Goal: Information Seeking & Learning: Learn about a topic

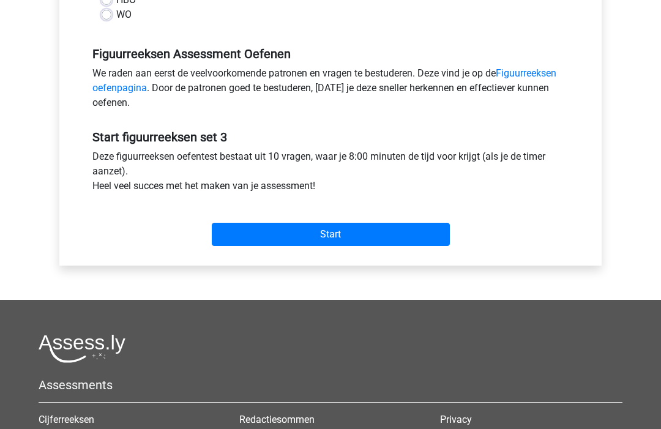
scroll to position [337, 0]
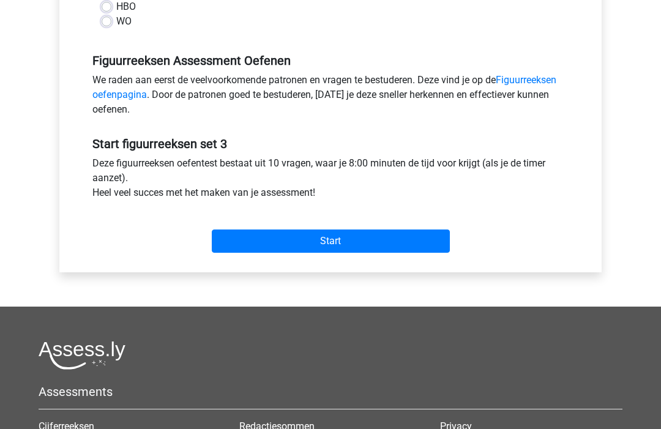
click at [421, 239] on input "Start" at bounding box center [331, 241] width 238 height 23
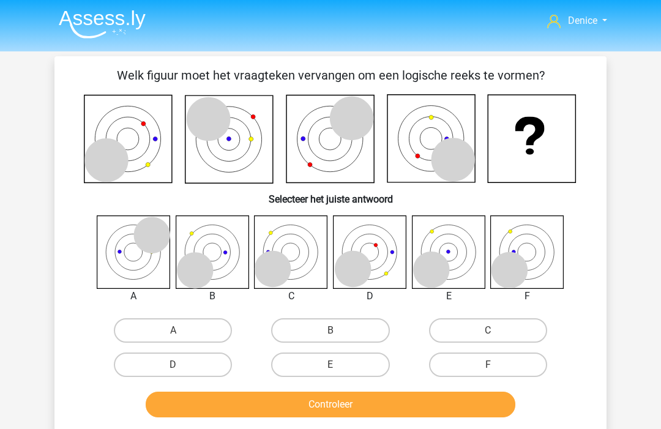
click at [498, 359] on label "F" at bounding box center [488, 365] width 118 height 24
click at [496, 365] on input "F" at bounding box center [492, 369] width 8 height 8
radio input "true"
click at [457, 403] on button "Controleer" at bounding box center [331, 405] width 370 height 26
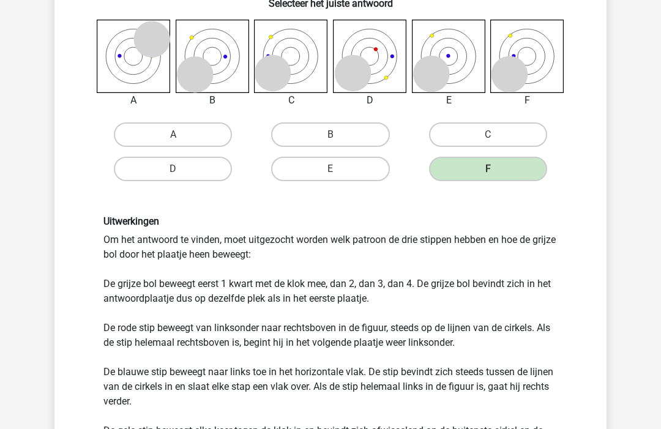
scroll to position [195, 0]
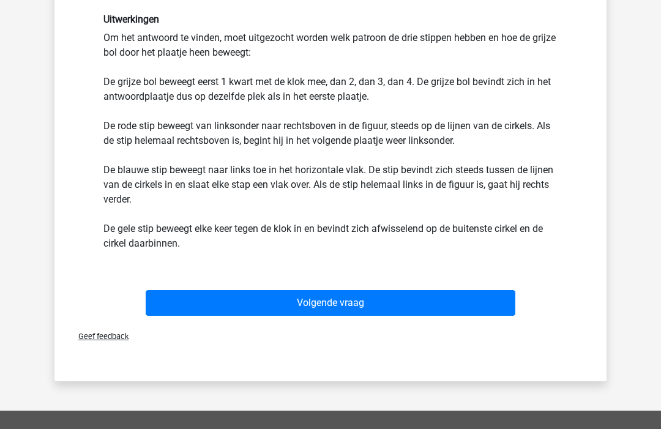
click at [467, 310] on button "Volgende vraag" at bounding box center [331, 303] width 370 height 26
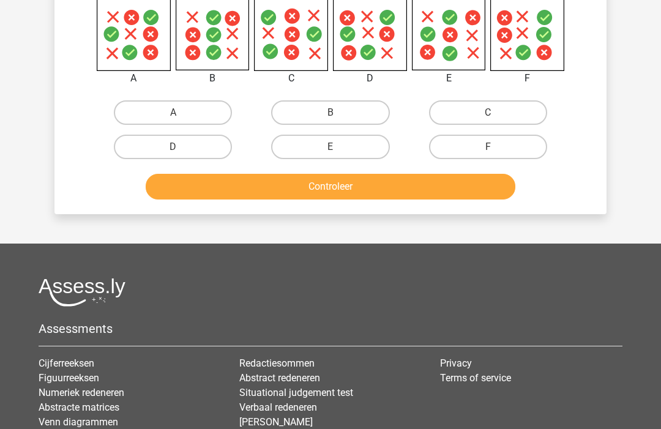
scroll to position [56, 0]
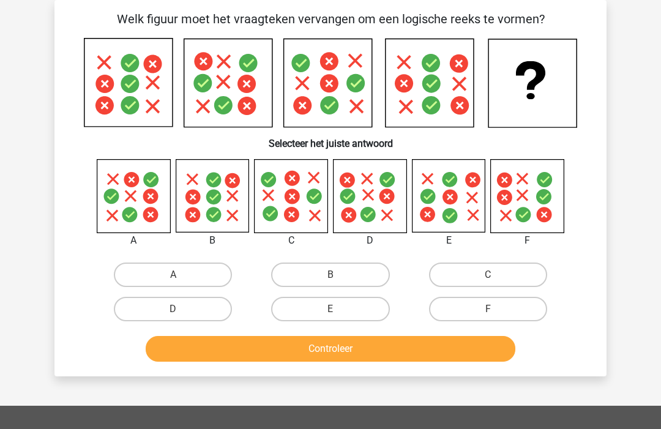
click at [200, 313] on label "D" at bounding box center [173, 309] width 118 height 24
click at [181, 313] on input "D" at bounding box center [177, 313] width 8 height 8
radio input "true"
click at [224, 342] on button "Controleer" at bounding box center [331, 349] width 370 height 26
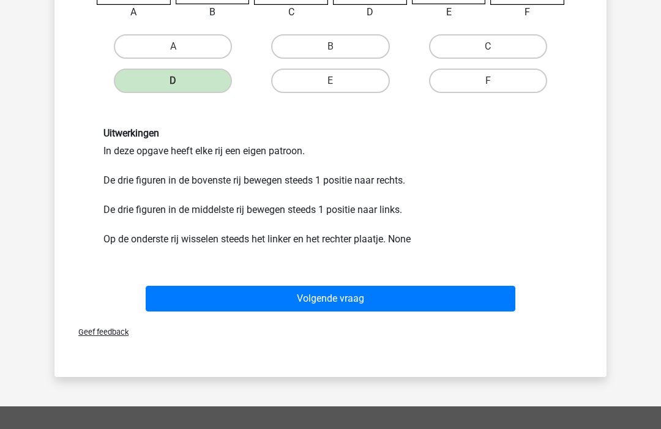
click at [430, 287] on button "Volgende vraag" at bounding box center [331, 299] width 370 height 26
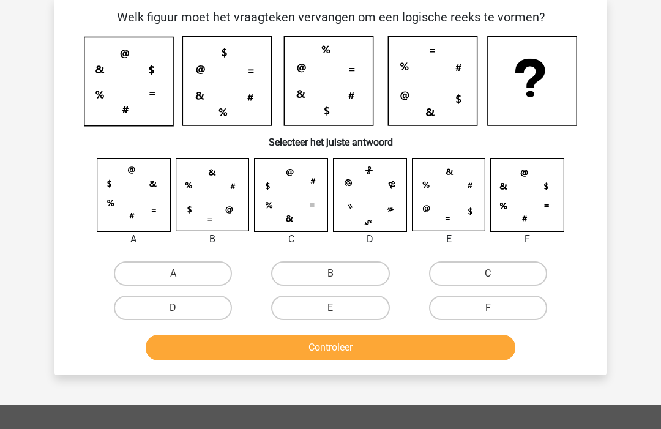
click at [371, 313] on label "E" at bounding box center [330, 308] width 118 height 24
click at [339, 313] on input "E" at bounding box center [335, 313] width 8 height 8
radio input "true"
click at [369, 342] on button "Controleer" at bounding box center [331, 348] width 370 height 26
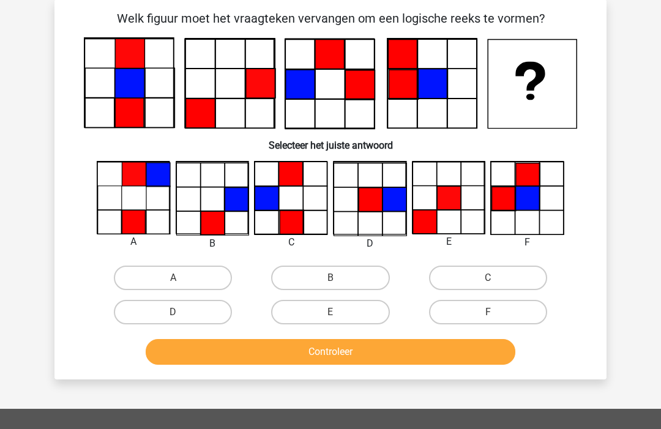
scroll to position [56, 0]
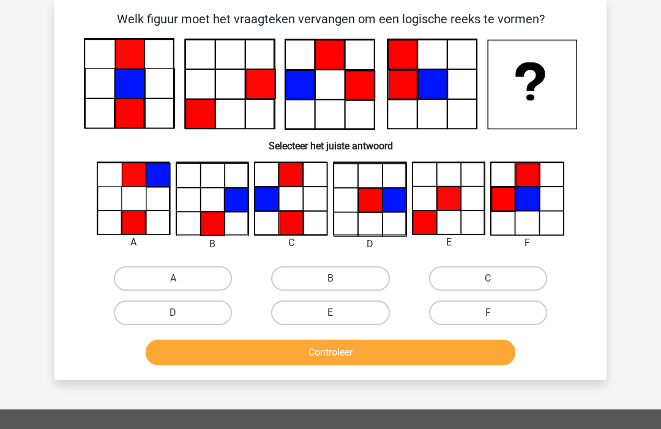
click at [499, 288] on label "C" at bounding box center [488, 278] width 118 height 24
click at [496, 287] on input "C" at bounding box center [492, 283] width 8 height 8
radio input "true"
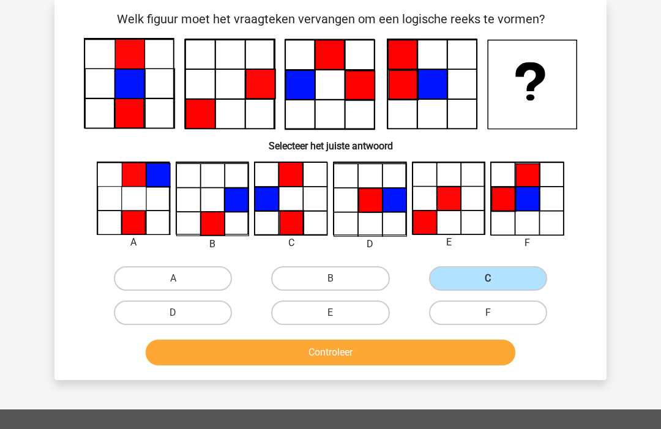
click at [468, 362] on button "Controleer" at bounding box center [331, 353] width 370 height 26
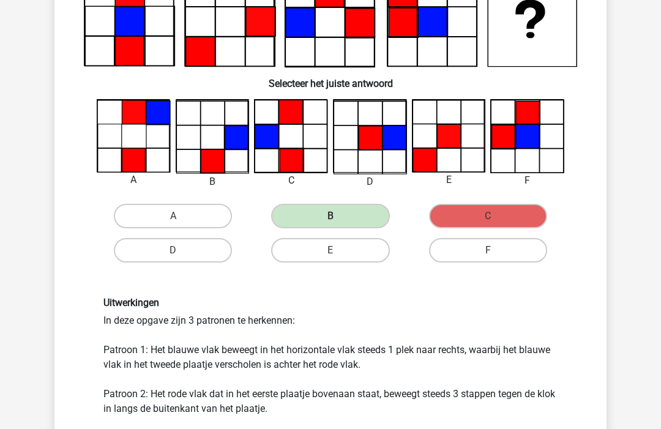
scroll to position [119, 0]
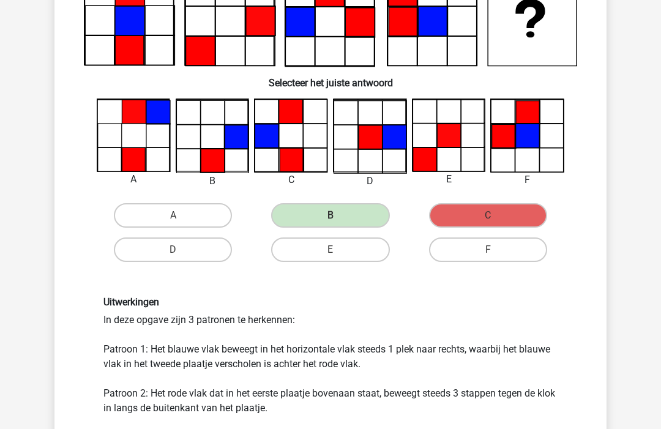
click at [584, 429] on div "Uitwerkingen In deze opgave zijn 3 patronen te herkennen: Patroon 1: Het blauwe…" at bounding box center [330, 379] width 513 height 222
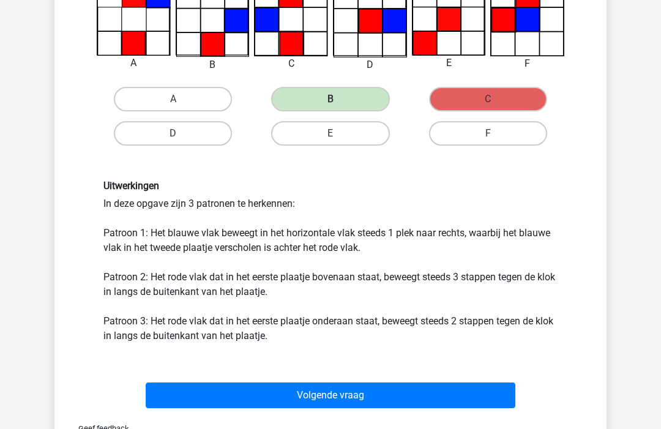
scroll to position [235, 0]
click at [486, 388] on button "Volgende vraag" at bounding box center [331, 396] width 370 height 26
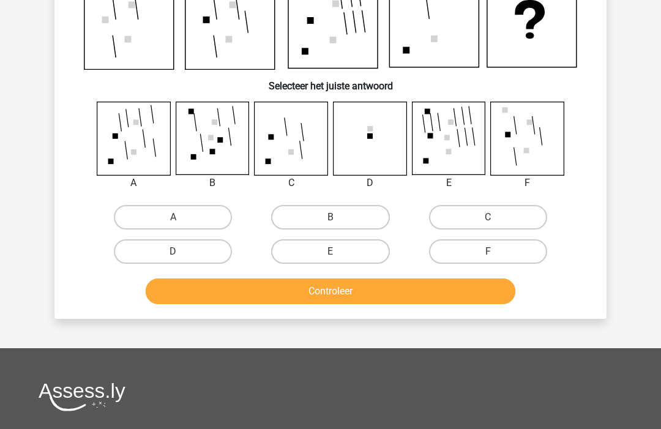
scroll to position [56, 0]
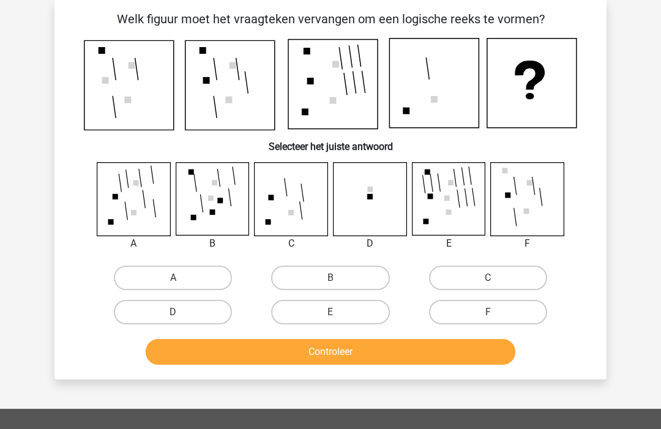
click at [489, 277] on label "C" at bounding box center [488, 278] width 118 height 24
click at [489, 278] on input "C" at bounding box center [492, 282] width 8 height 8
radio input "true"
click at [478, 346] on button "Controleer" at bounding box center [331, 352] width 370 height 26
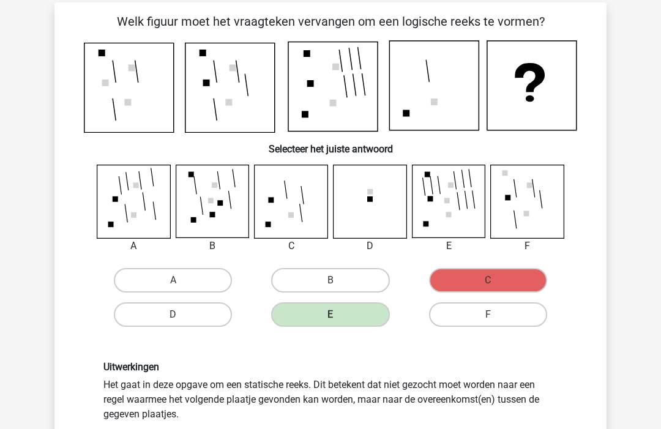
scroll to position [51, 0]
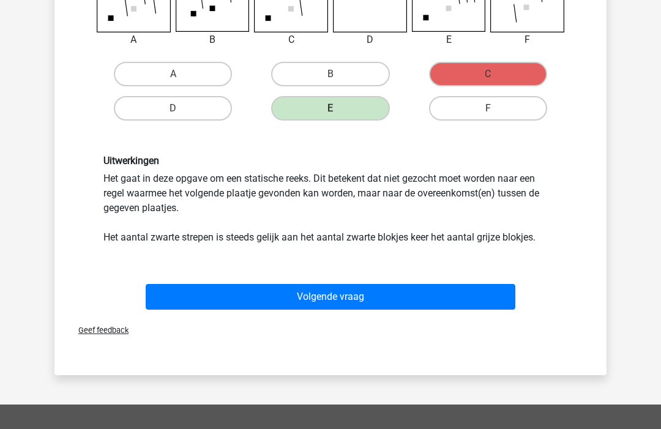
click at [497, 296] on button "Volgende vraag" at bounding box center [331, 297] width 370 height 26
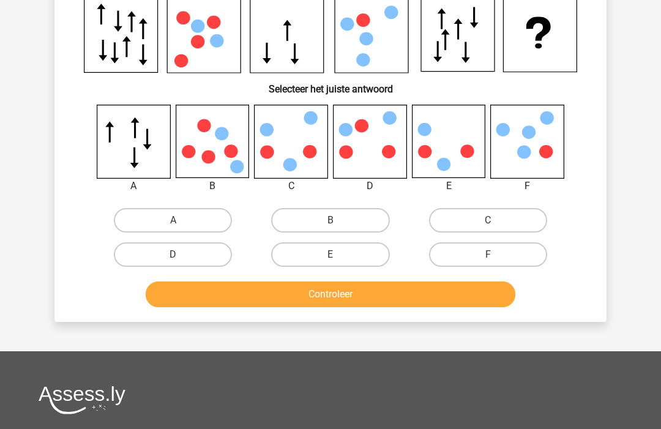
scroll to position [56, 0]
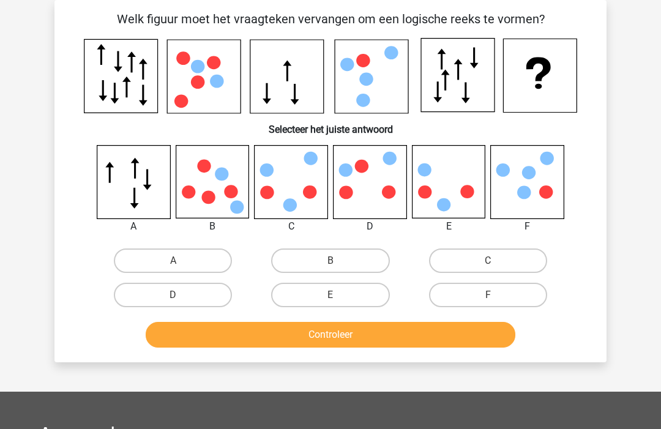
click at [378, 306] on label "E" at bounding box center [330, 295] width 118 height 24
click at [339, 303] on input "E" at bounding box center [335, 299] width 8 height 8
radio input "true"
click at [348, 361] on div "Welk figuur moet het vraagteken vervangen om een logische reeks te vormen?" at bounding box center [330, 181] width 552 height 362
click at [361, 347] on button "Controleer" at bounding box center [331, 335] width 370 height 26
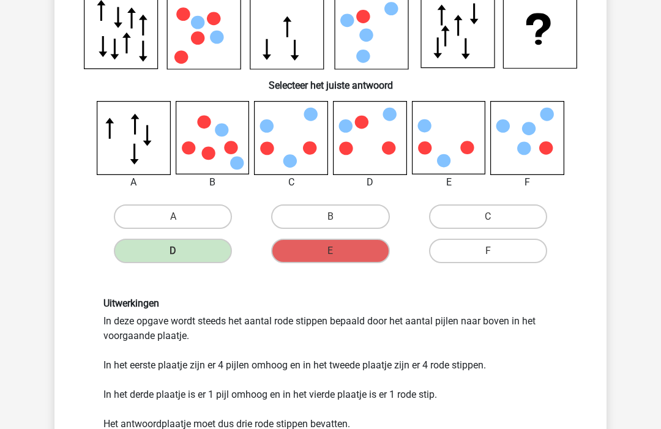
scroll to position [97, 0]
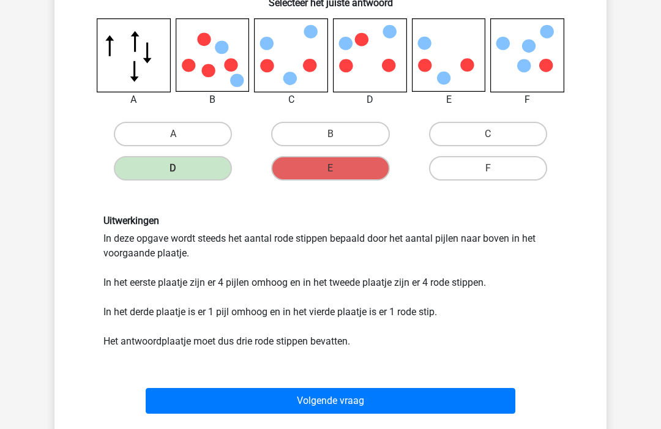
click at [446, 408] on button "Volgende vraag" at bounding box center [331, 402] width 370 height 26
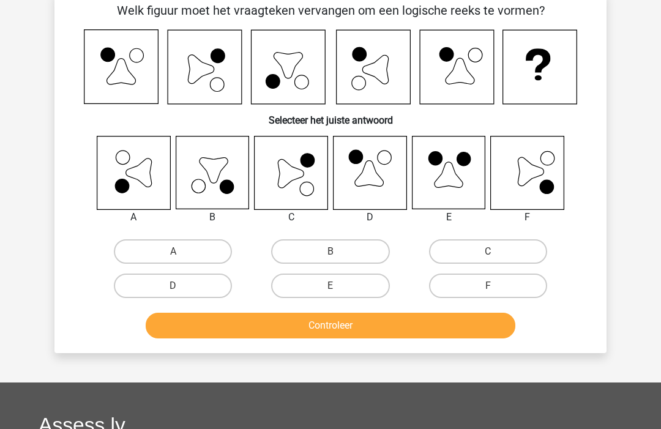
scroll to position [56, 0]
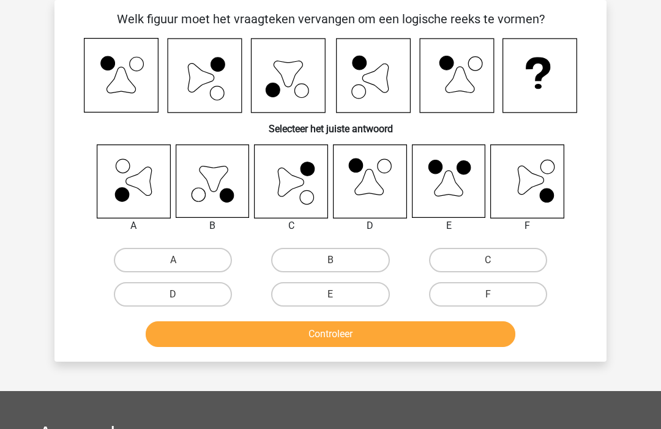
click at [495, 302] on input "F" at bounding box center [492, 299] width 8 height 8
radio input "true"
click at [446, 344] on button "Controleer" at bounding box center [331, 334] width 370 height 26
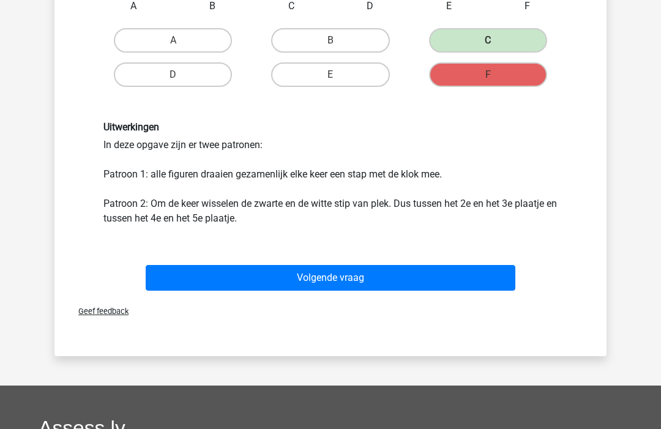
click at [503, 276] on button "Volgende vraag" at bounding box center [331, 279] width 370 height 26
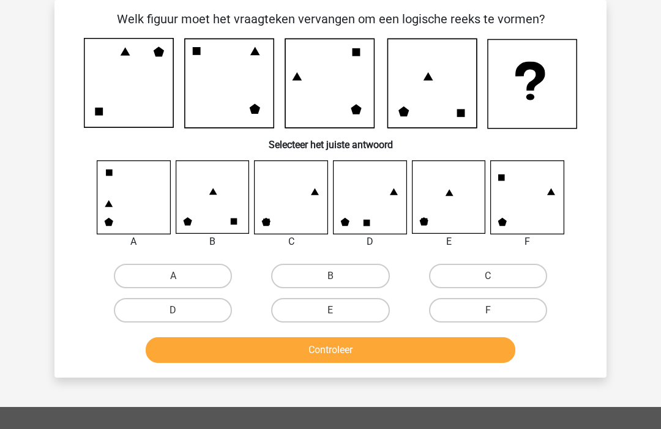
click at [467, 270] on label "C" at bounding box center [488, 276] width 118 height 24
click at [488, 276] on input "C" at bounding box center [492, 280] width 8 height 8
radio input "true"
click at [490, 347] on button "Controleer" at bounding box center [331, 350] width 370 height 26
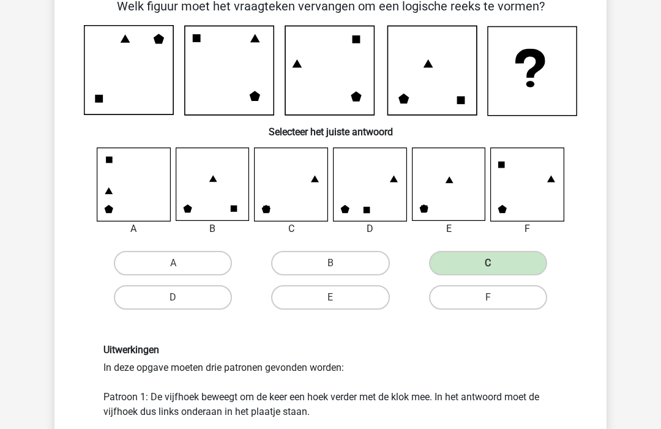
scroll to position [69, 0]
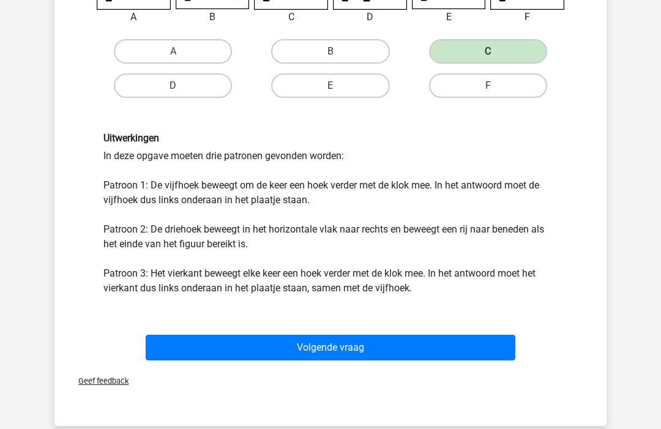
click at [472, 356] on button "Volgende vraag" at bounding box center [331, 349] width 370 height 26
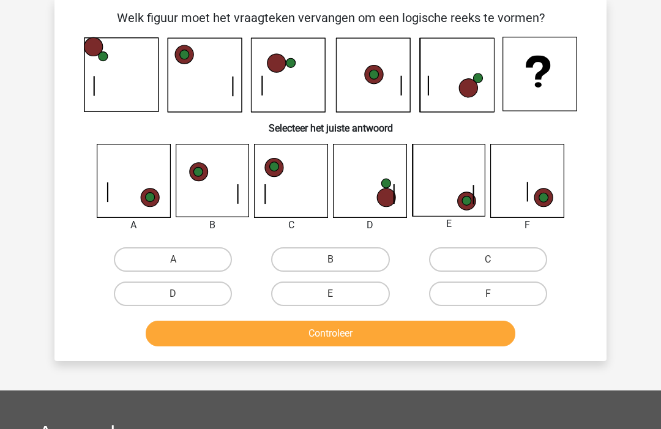
scroll to position [56, 0]
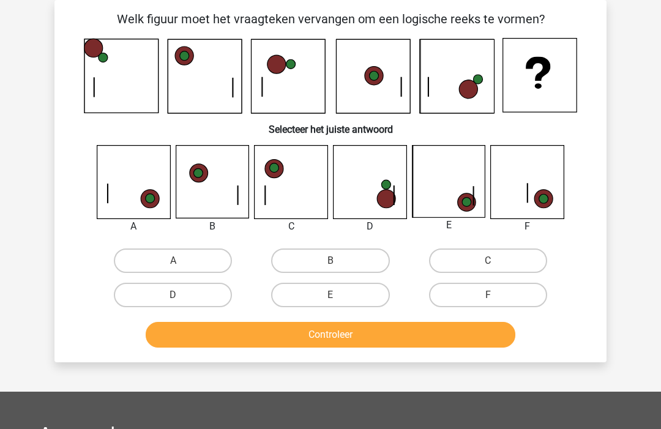
click at [121, 92] on icon at bounding box center [121, 76] width 74 height 74
click at [148, 95] on icon at bounding box center [121, 76] width 74 height 74
click at [355, 288] on label "E" at bounding box center [330, 295] width 118 height 24
click at [339, 295] on input "E" at bounding box center [335, 299] width 8 height 8
radio input "true"
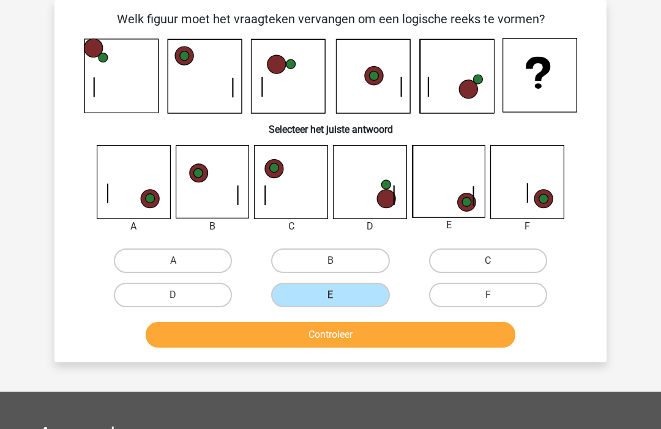
click at [386, 344] on button "Controleer" at bounding box center [331, 335] width 370 height 26
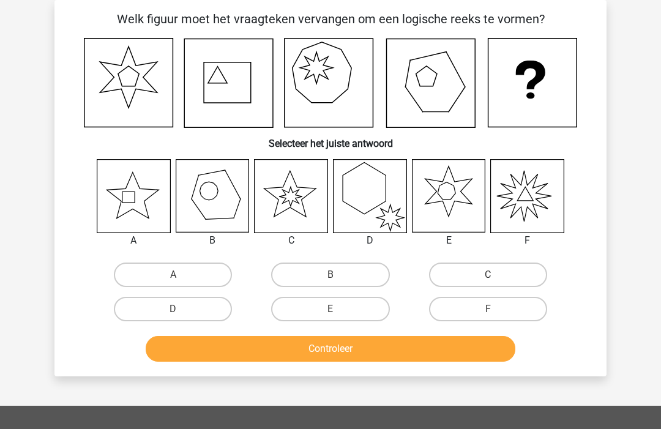
click at [370, 315] on label "E" at bounding box center [330, 309] width 118 height 24
click at [339, 315] on input "E" at bounding box center [335, 313] width 8 height 8
radio input "true"
click at [362, 356] on button "Controleer" at bounding box center [331, 349] width 370 height 26
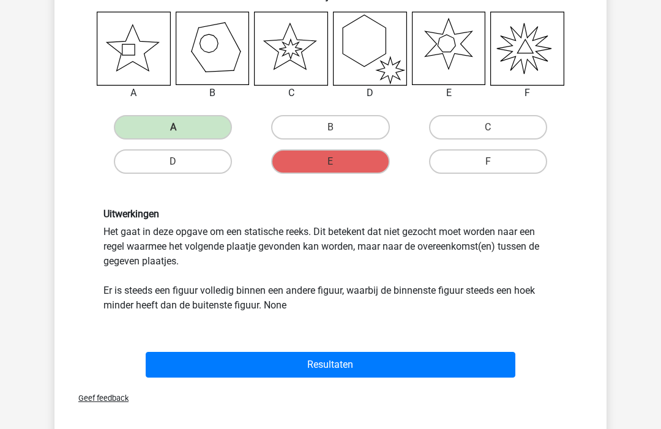
scroll to position [202, 0]
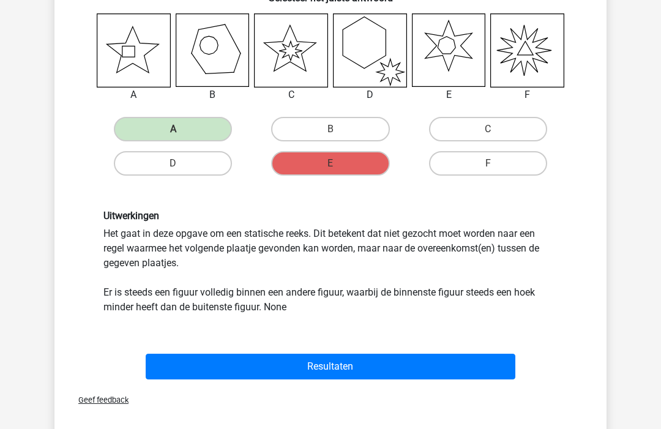
click at [349, 364] on button "Resultaten" at bounding box center [331, 367] width 370 height 26
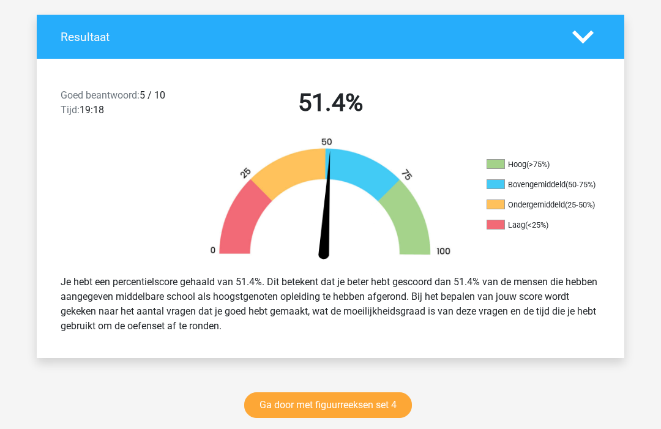
scroll to position [253, 0]
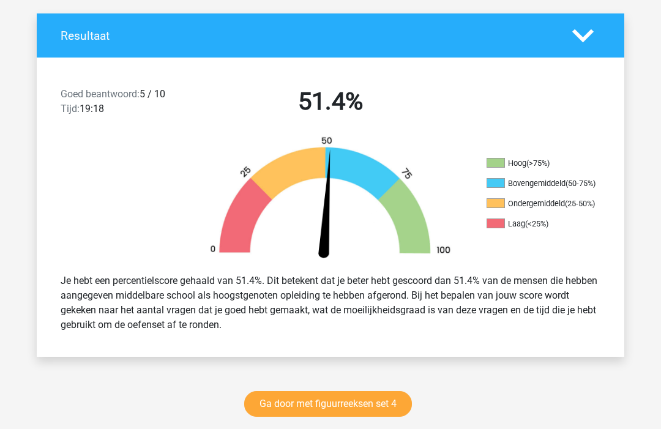
click at [367, 404] on link "Ga door met figuurreeksen set 4" at bounding box center [328, 405] width 168 height 26
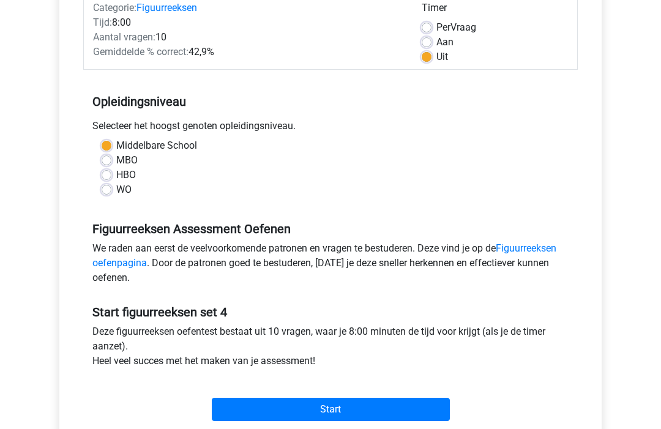
scroll to position [174, 0]
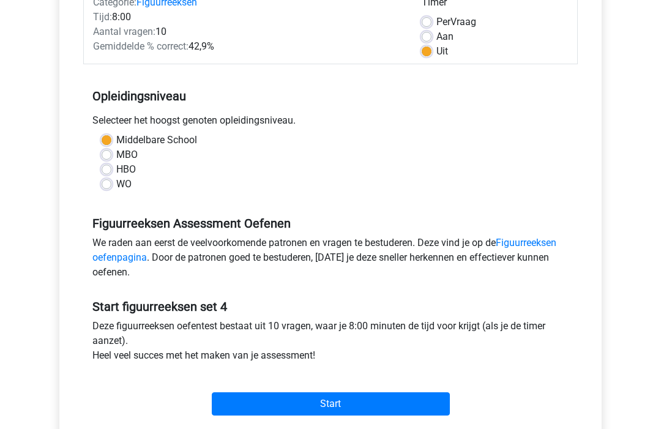
click at [334, 406] on input "Start" at bounding box center [331, 404] width 238 height 23
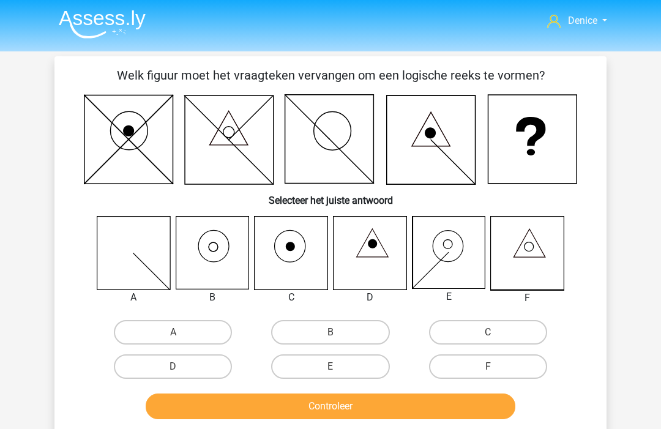
click at [351, 331] on label "B" at bounding box center [330, 332] width 118 height 24
click at [339, 332] on input "B" at bounding box center [335, 336] width 8 height 8
radio input "true"
click at [315, 418] on button "Controleer" at bounding box center [331, 407] width 370 height 26
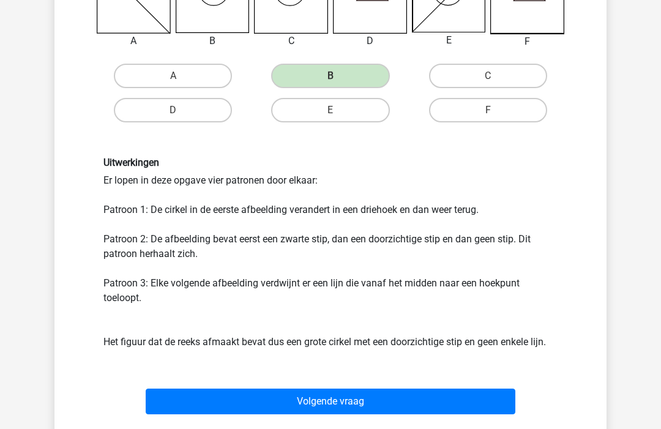
click at [385, 401] on button "Volgende vraag" at bounding box center [331, 402] width 370 height 26
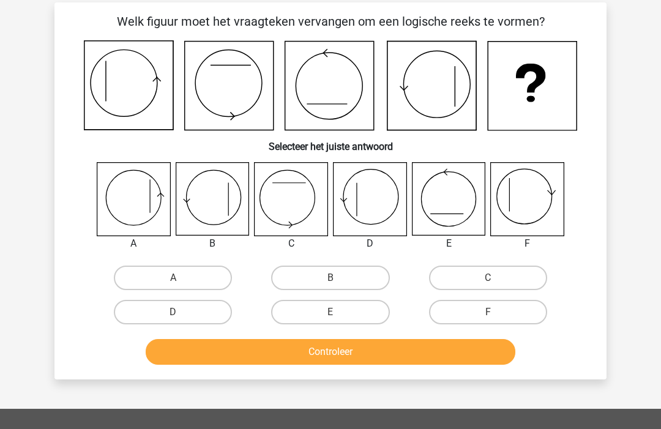
scroll to position [47, 0]
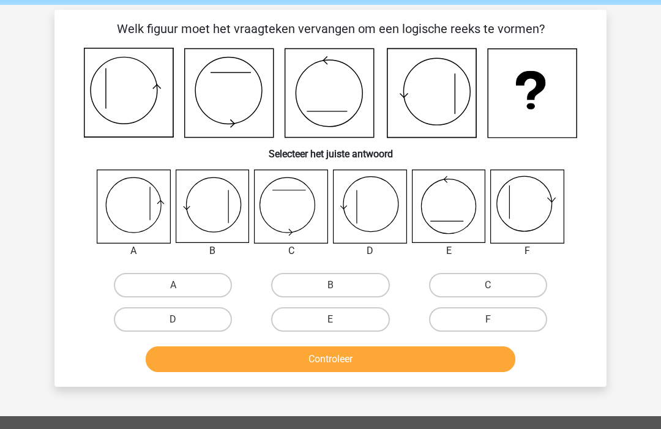
click at [208, 276] on label "A" at bounding box center [173, 285] width 118 height 24
click at [181, 285] on input "A" at bounding box center [177, 289] width 8 height 8
radio input "true"
click at [367, 291] on label "B" at bounding box center [330, 285] width 118 height 24
click at [339, 291] on input "B" at bounding box center [335, 289] width 8 height 8
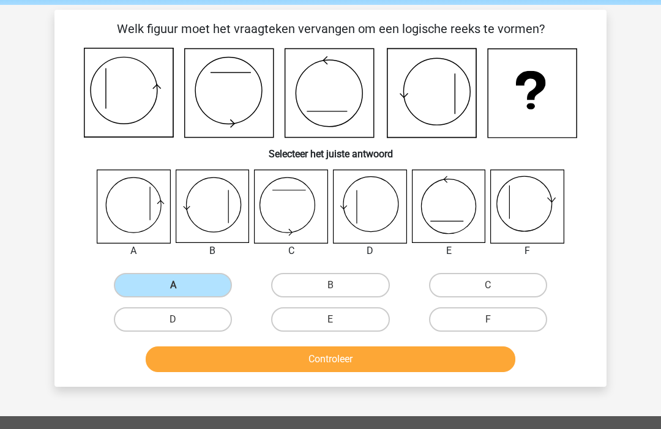
radio input "true"
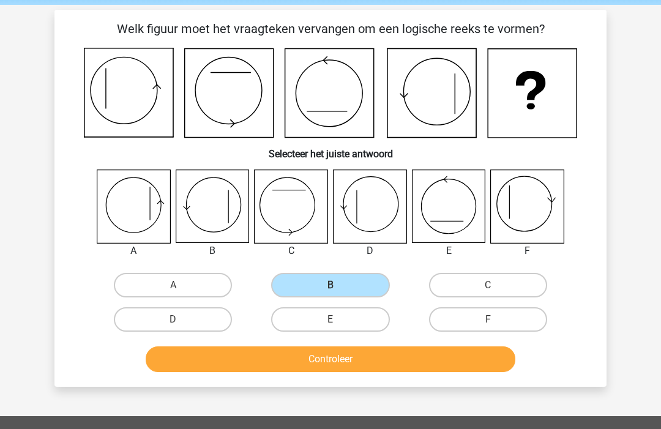
click at [478, 365] on button "Controleer" at bounding box center [331, 360] width 370 height 26
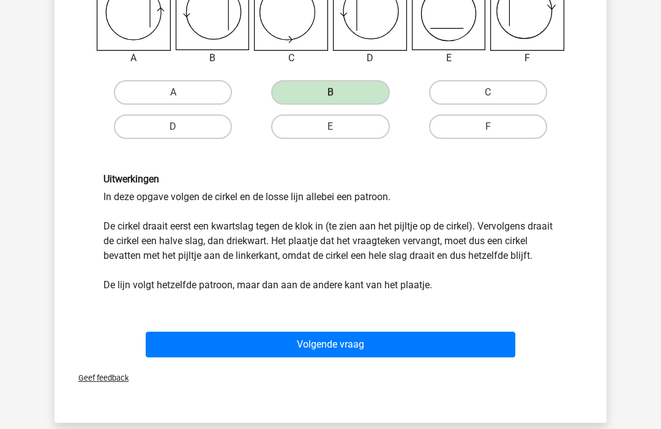
click at [454, 358] on button "Volgende vraag" at bounding box center [331, 345] width 370 height 26
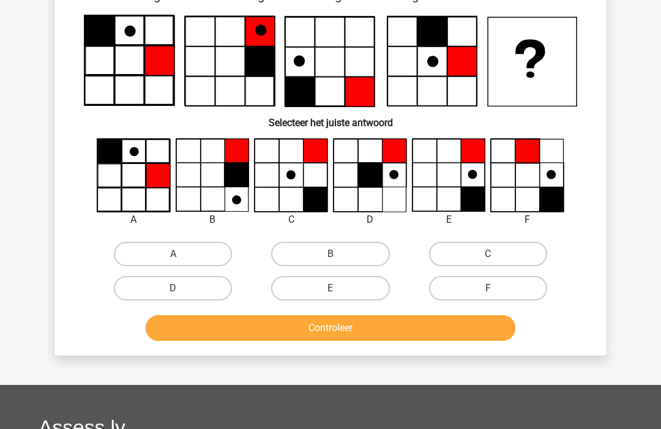
scroll to position [56, 0]
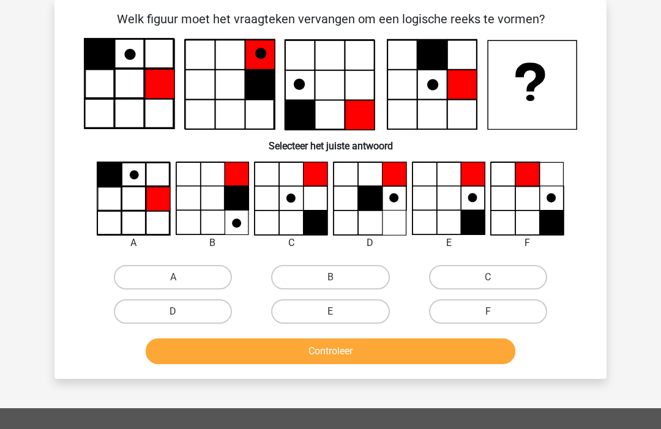
click at [342, 321] on label "E" at bounding box center [330, 311] width 118 height 24
click at [339, 320] on input "E" at bounding box center [335, 316] width 8 height 8
radio input "true"
click at [374, 356] on button "Controleer" at bounding box center [331, 352] width 370 height 26
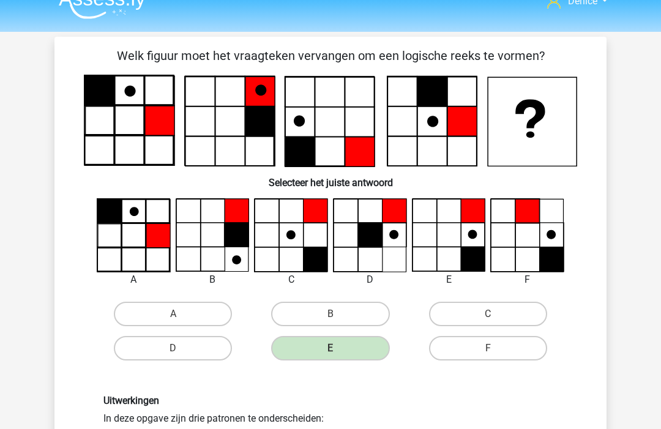
scroll to position [4, 0]
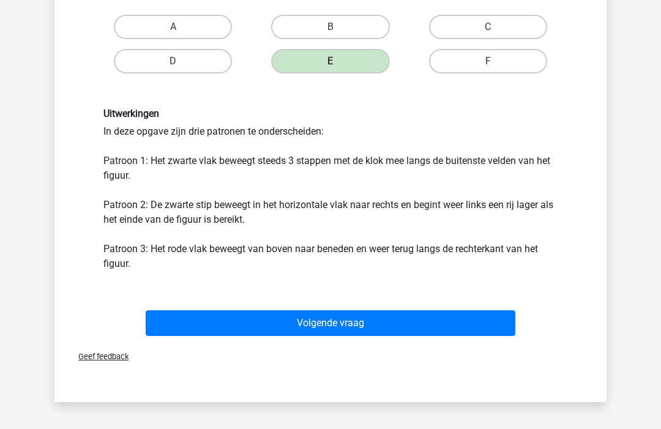
click at [429, 329] on button "Volgende vraag" at bounding box center [331, 324] width 370 height 26
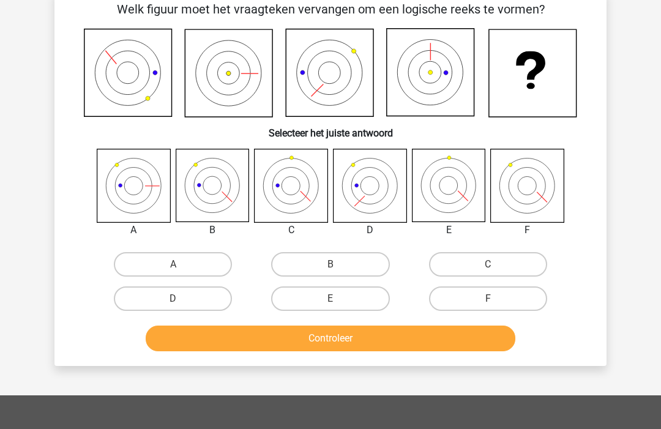
scroll to position [56, 0]
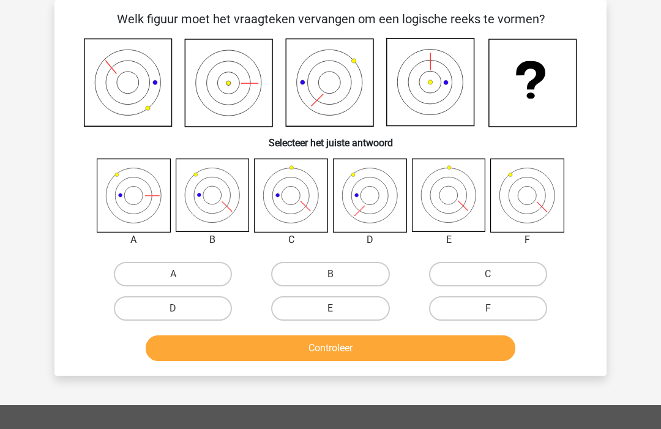
click at [203, 311] on label "D" at bounding box center [173, 308] width 118 height 24
click at [181, 311] on input "D" at bounding box center [177, 313] width 8 height 8
radio input "true"
click at [262, 355] on button "Controleer" at bounding box center [331, 349] width 370 height 26
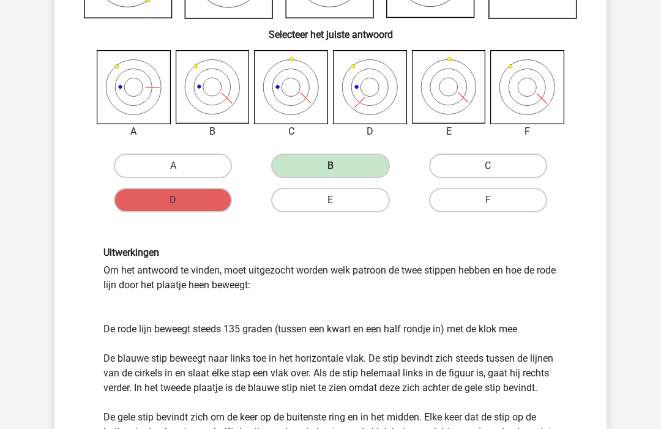
scroll to position [173, 0]
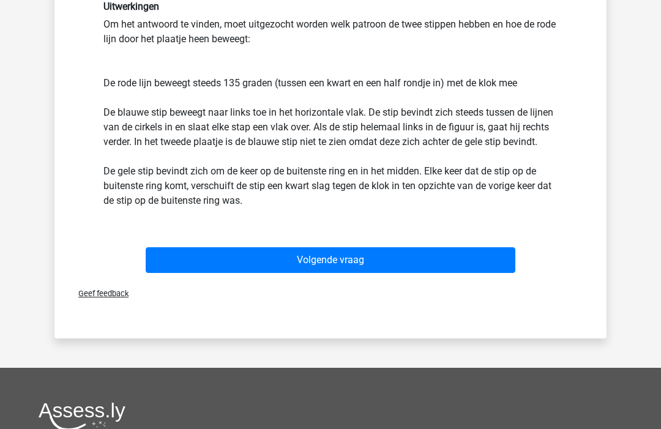
click at [473, 257] on button "Volgende vraag" at bounding box center [331, 261] width 370 height 26
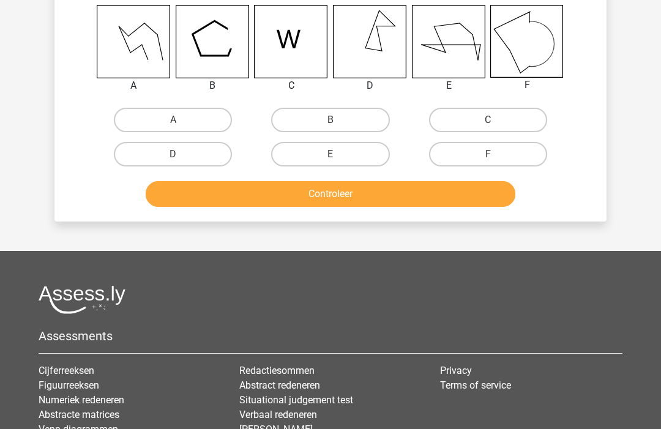
scroll to position [56, 0]
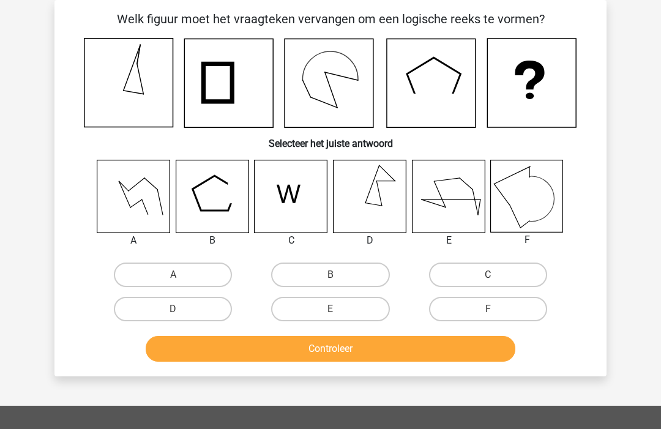
click at [494, 270] on label "C" at bounding box center [488, 275] width 118 height 24
click at [494, 275] on input "C" at bounding box center [492, 279] width 8 height 8
radio input "true"
click at [406, 354] on button "Controleer" at bounding box center [331, 349] width 370 height 26
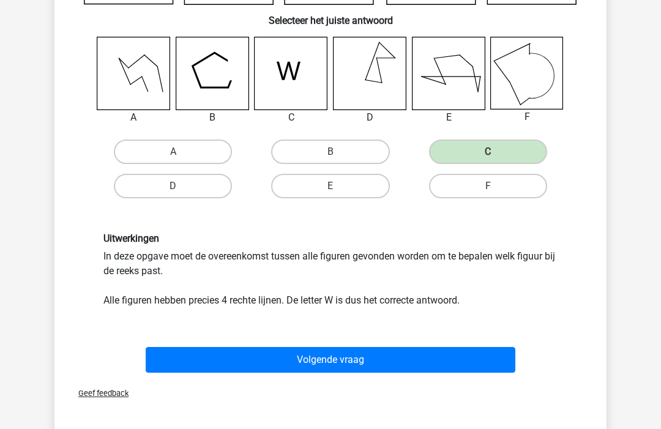
click at [405, 358] on button "Volgende vraag" at bounding box center [331, 360] width 370 height 26
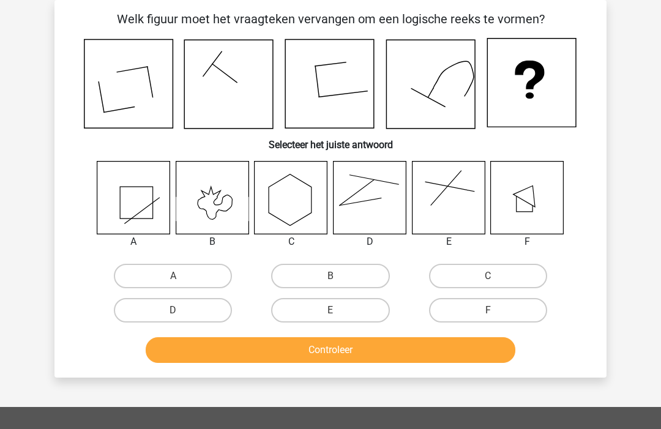
click at [144, 278] on label "A" at bounding box center [173, 276] width 118 height 24
click at [173, 278] on input "A" at bounding box center [177, 280] width 8 height 8
radio input "true"
click at [223, 362] on button "Controleer" at bounding box center [331, 350] width 370 height 26
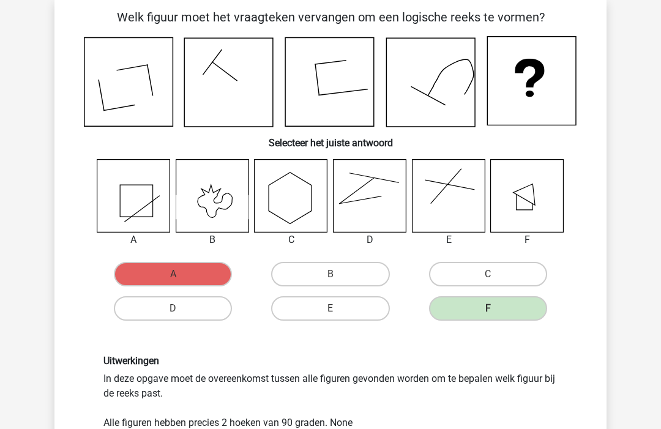
scroll to position [57, 0]
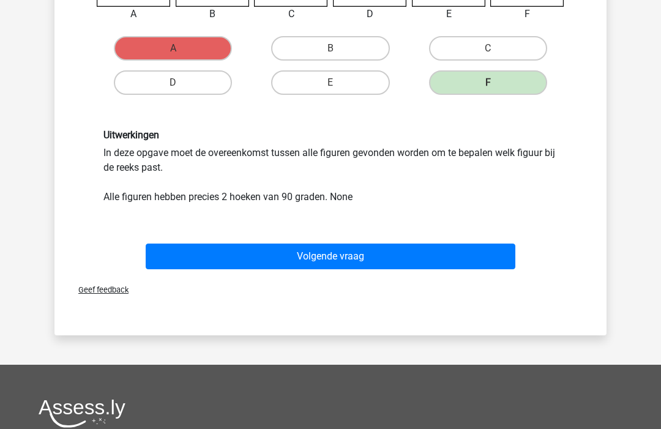
click at [270, 260] on button "Volgende vraag" at bounding box center [331, 257] width 370 height 26
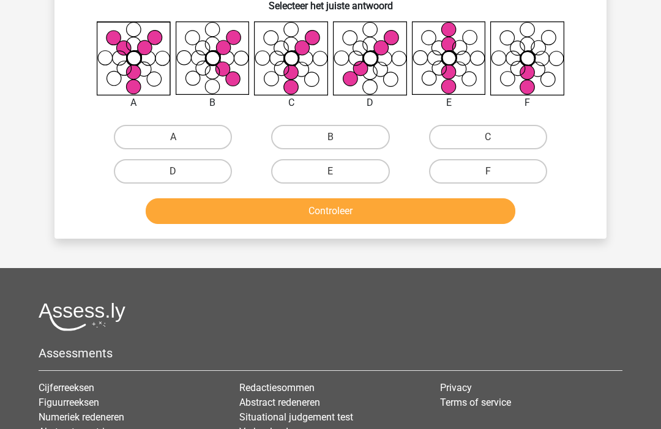
scroll to position [56, 0]
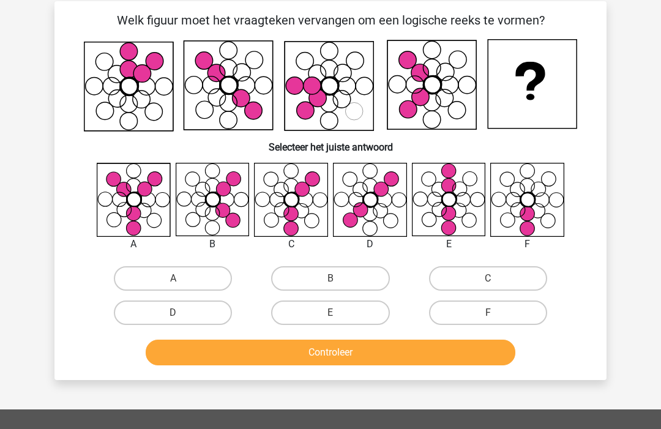
click at [481, 278] on label "C" at bounding box center [488, 279] width 118 height 24
click at [488, 279] on input "C" at bounding box center [492, 283] width 8 height 8
radio input "true"
click at [390, 364] on button "Controleer" at bounding box center [331, 353] width 370 height 26
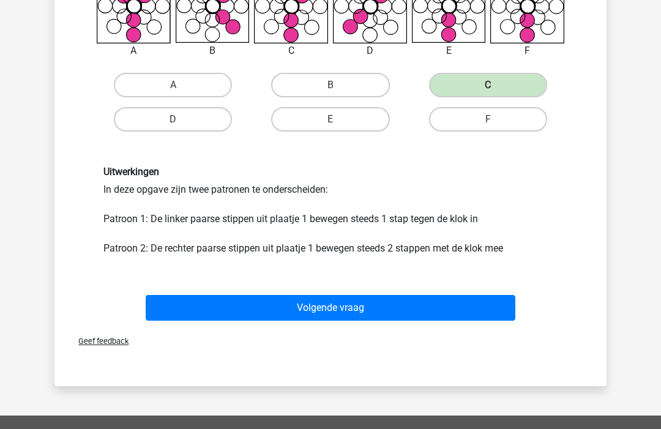
click at [334, 307] on button "Volgende vraag" at bounding box center [331, 308] width 370 height 26
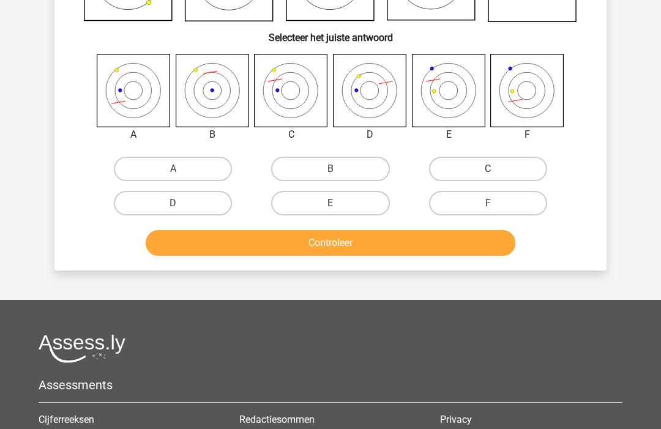
scroll to position [56, 0]
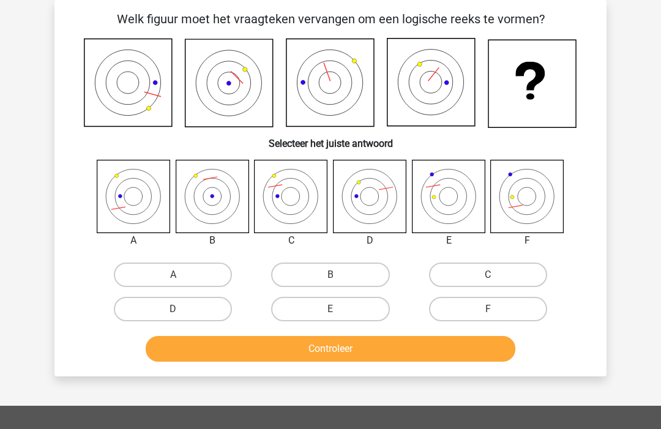
click at [463, 265] on label "C" at bounding box center [488, 275] width 118 height 24
click at [488, 275] on input "C" at bounding box center [492, 279] width 8 height 8
radio input "true"
click at [376, 344] on button "Controleer" at bounding box center [331, 349] width 370 height 26
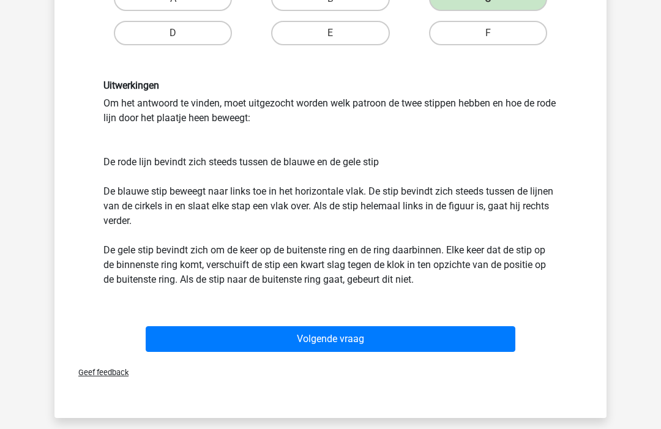
click at [366, 348] on button "Volgende vraag" at bounding box center [331, 339] width 370 height 26
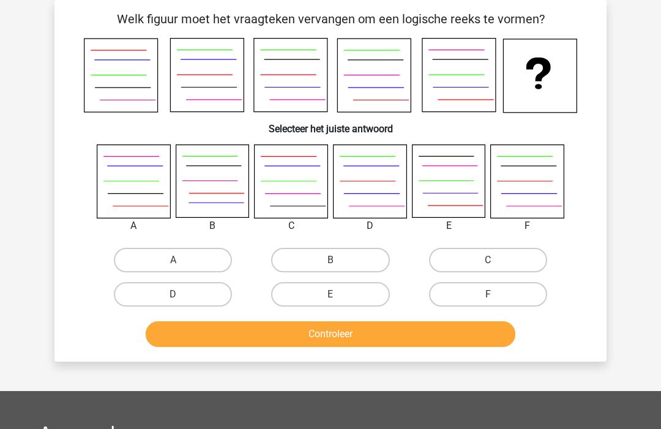
click at [133, 265] on label "A" at bounding box center [173, 260] width 118 height 24
click at [173, 265] on input "A" at bounding box center [177, 264] width 8 height 8
radio input "true"
click at [407, 344] on button "Controleer" at bounding box center [331, 334] width 370 height 26
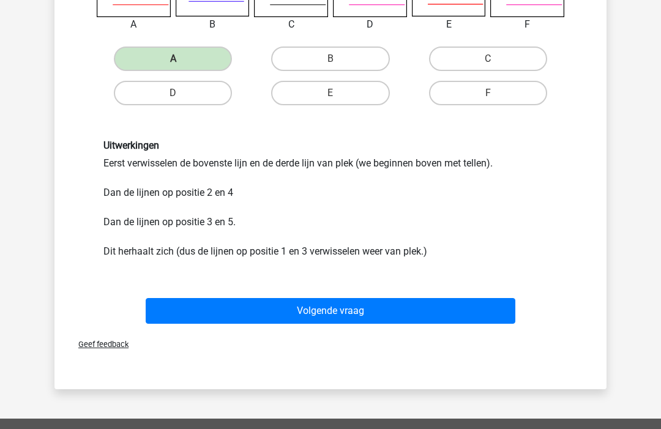
click at [411, 309] on button "Volgende vraag" at bounding box center [331, 311] width 370 height 26
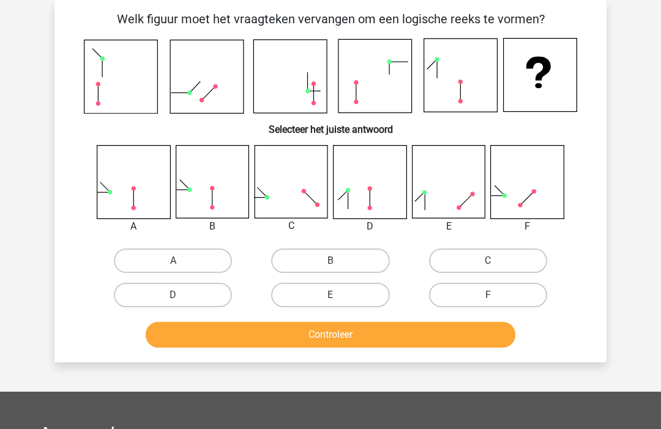
click at [499, 296] on label "F" at bounding box center [488, 295] width 118 height 24
click at [496, 296] on input "F" at bounding box center [492, 299] width 8 height 8
radio input "true"
click at [459, 331] on button "Controleer" at bounding box center [331, 335] width 370 height 26
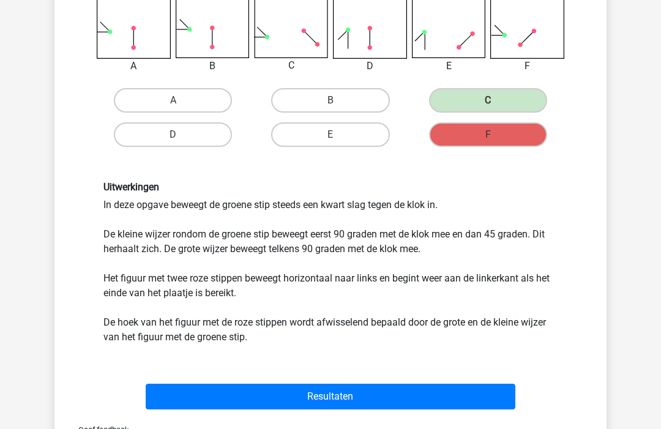
scroll to position [223, 0]
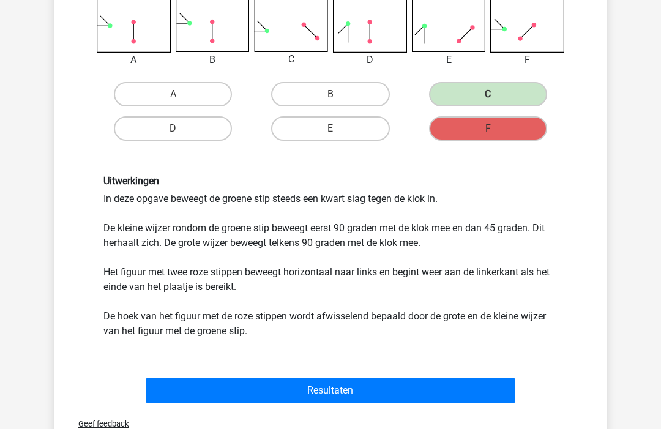
click at [492, 396] on button "Resultaten" at bounding box center [331, 391] width 370 height 26
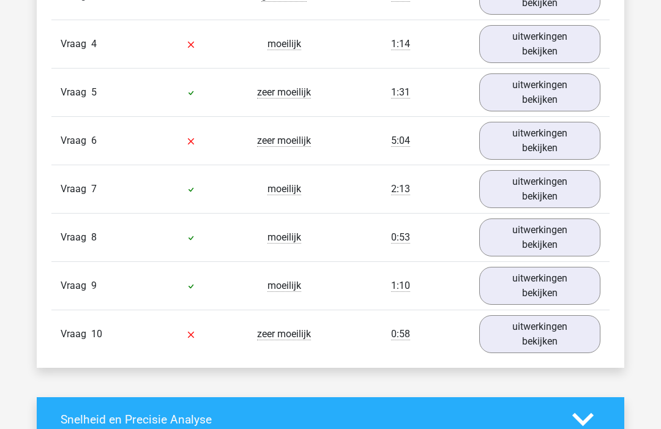
scroll to position [956, 0]
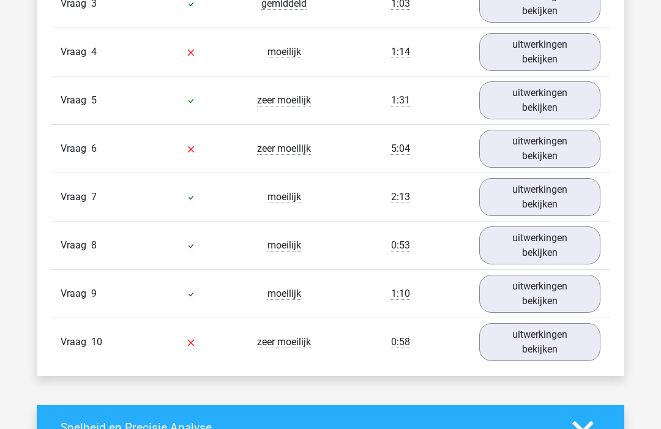
click at [500, 50] on link "uitwerkingen bekijken" at bounding box center [539, 53] width 121 height 38
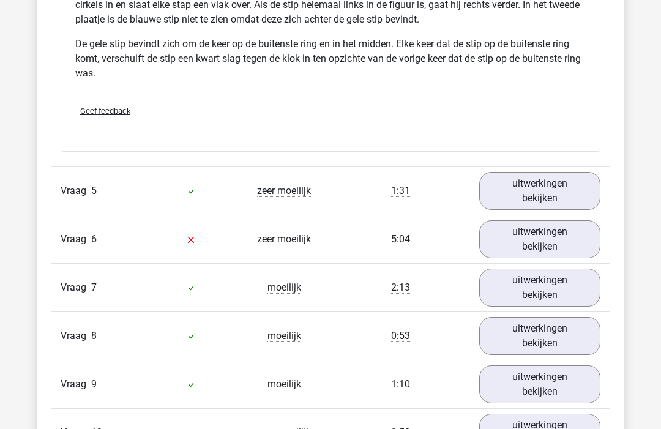
scroll to position [1699, 0]
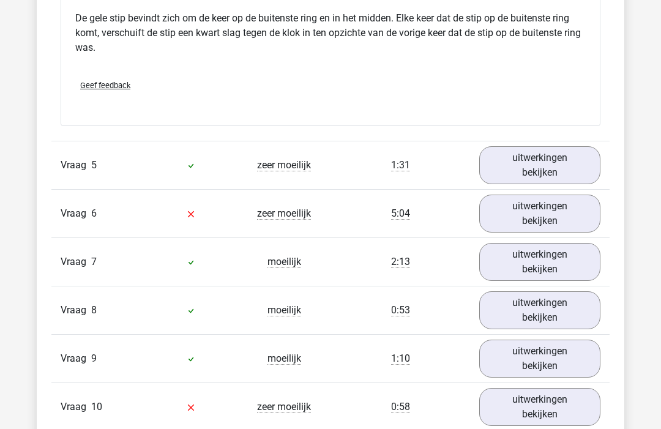
click at [572, 210] on link "uitwerkingen bekijken" at bounding box center [539, 214] width 121 height 38
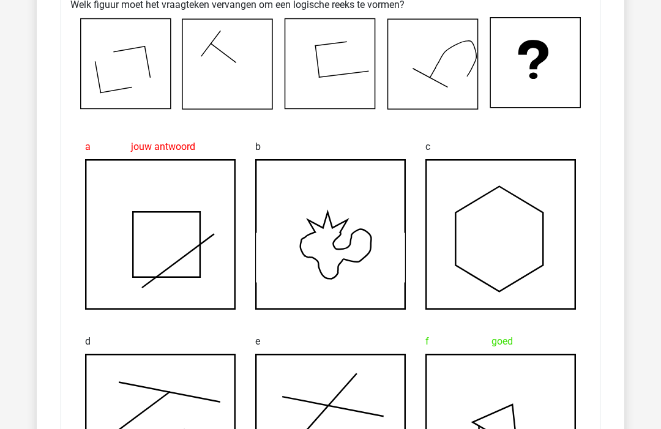
scroll to position [1948, 0]
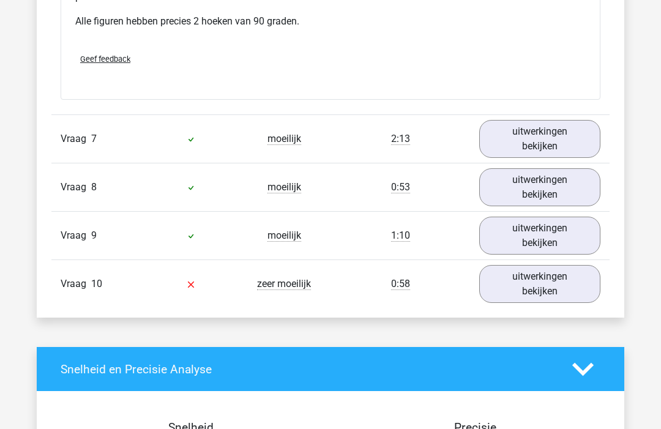
click at [561, 300] on link "uitwerkingen bekijken" at bounding box center [539, 285] width 121 height 38
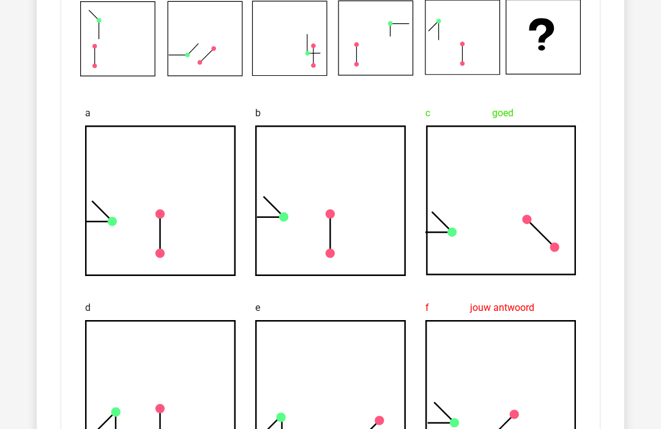
scroll to position [2883, 0]
